Goal: Information Seeking & Learning: Find specific fact

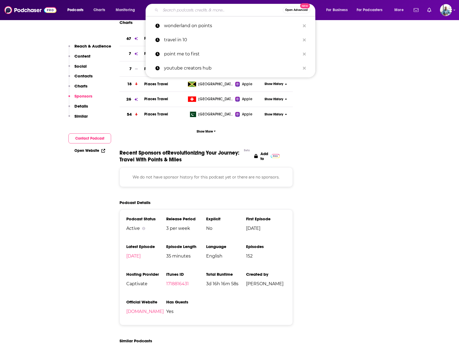
scroll to position [652, 0]
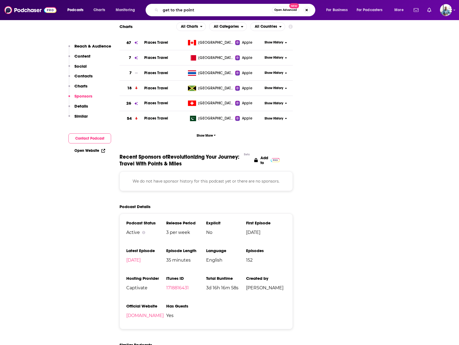
type input "get to the points"
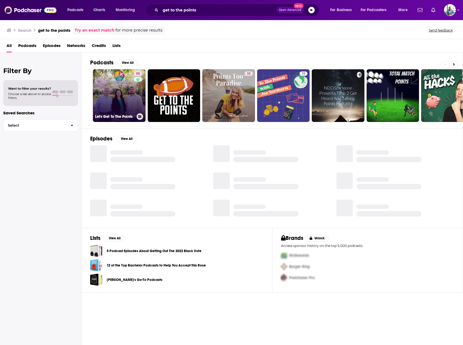
click at [112, 92] on link "50 Let's Get To The Points" at bounding box center [119, 95] width 53 height 53
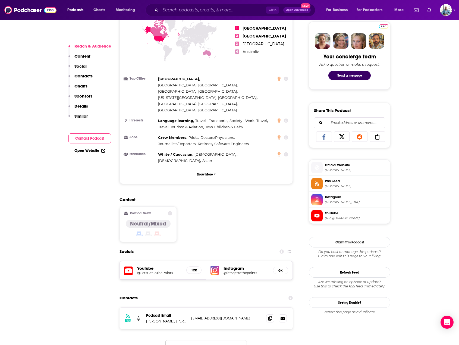
scroll to position [272, 0]
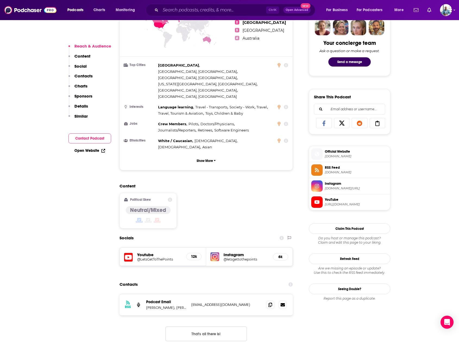
click at [159, 257] on h5 "@LetsGetToThePoints" at bounding box center [159, 259] width 45 height 4
